Goal: Task Accomplishment & Management: Complete application form

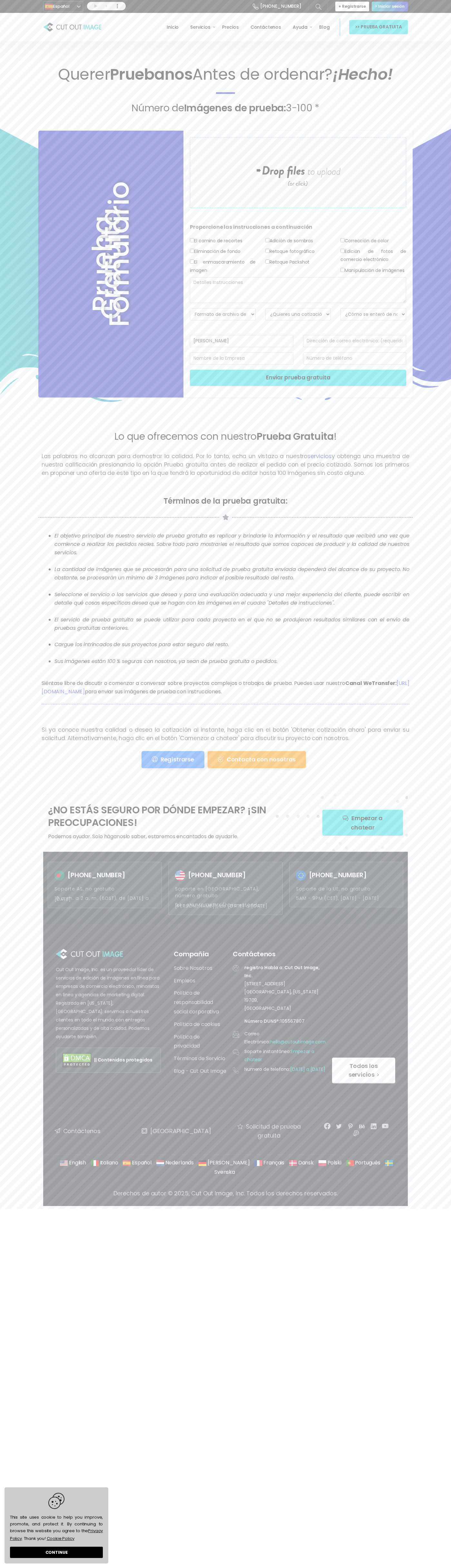
type input "[PERSON_NAME]"
click at [80, 75] on span "Querer" at bounding box center [84, 74] width 52 height 21
click at [235, 108] on span "Imágenes de prueba:" at bounding box center [235, 108] width 102 height 14
select select "PNG w/ Transparent BG"
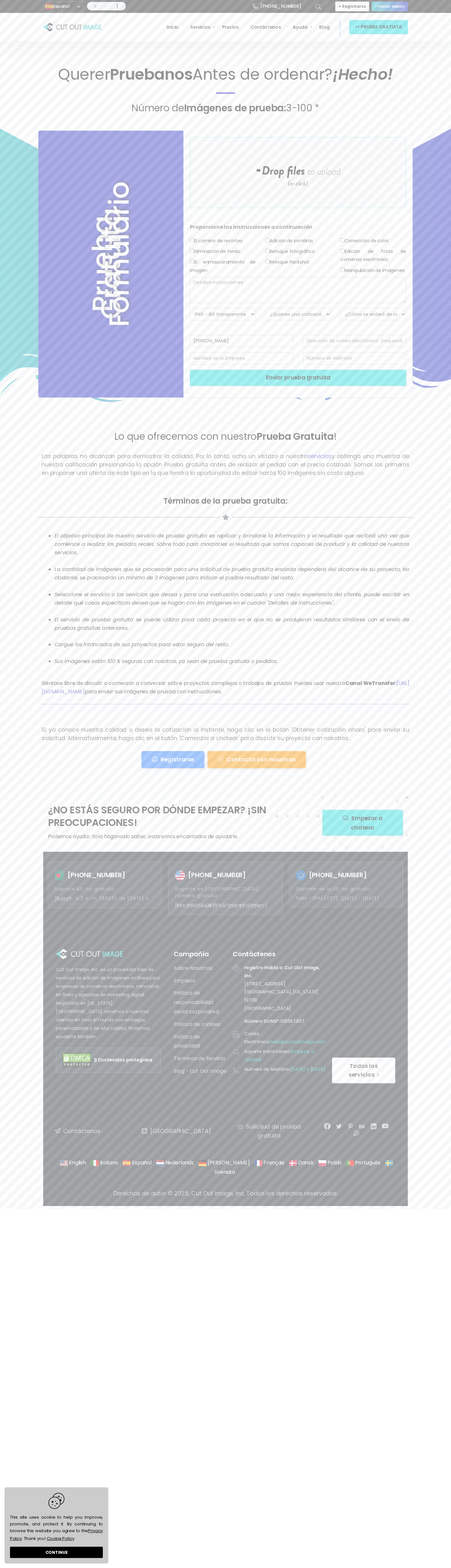
click at [299, 257] on div "Retoque fotográfico" at bounding box center [298, 252] width 66 height 11
select select "No"
select select "Facebook Ads"
click at [186, 437] on span "Lo que ofrecemos con nuestro" at bounding box center [186, 436] width 142 height 14
